Goal: Task Accomplishment & Management: Manage account settings

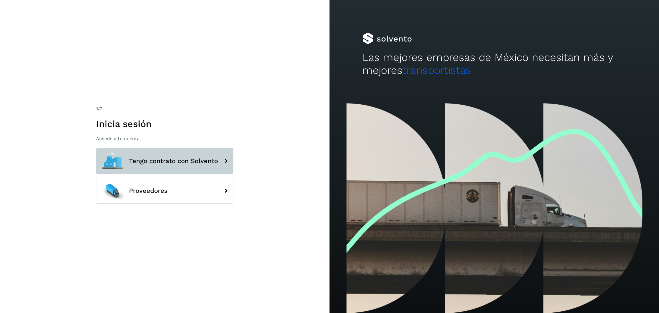
click at [161, 152] on button "Tengo contrato con Solvento" at bounding box center [164, 161] width 137 height 26
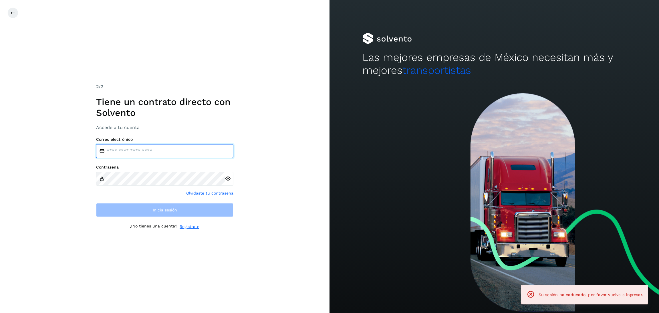
type input "**********"
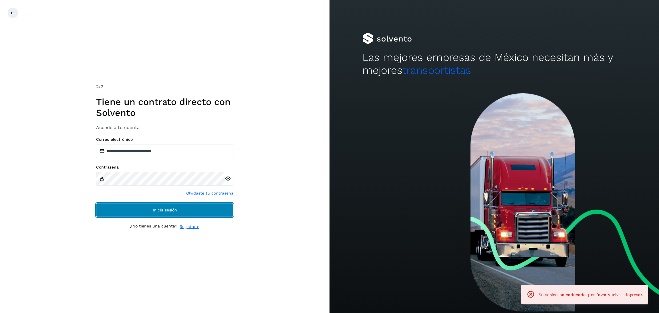
click at [169, 206] on button "Inicia sesión" at bounding box center [164, 210] width 137 height 14
